Goal: Information Seeking & Learning: Find specific page/section

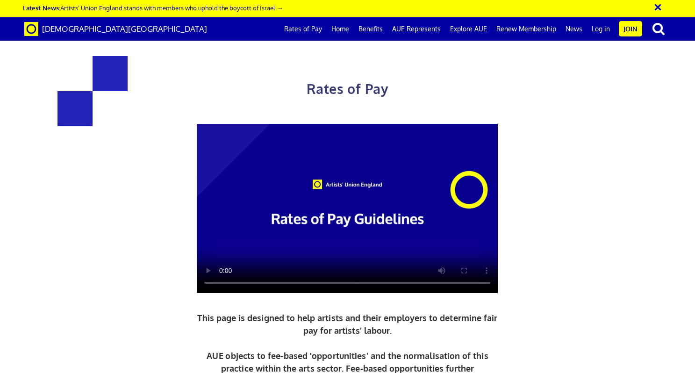
scroll to position [120, 0]
click at [126, 124] on div at bounding box center [347, 208] width 472 height 169
click at [100, 29] on span "[DEMOGRAPHIC_DATA][GEOGRAPHIC_DATA]" at bounding box center [124, 29] width 165 height 10
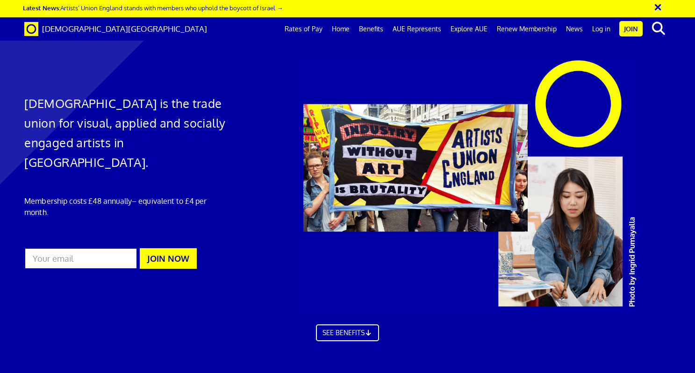
scroll to position [1372, 0]
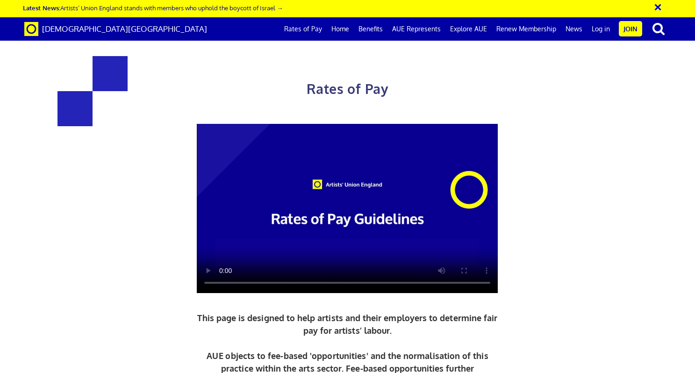
scroll to position [1646, 0]
